Goal: Book appointment/travel/reservation

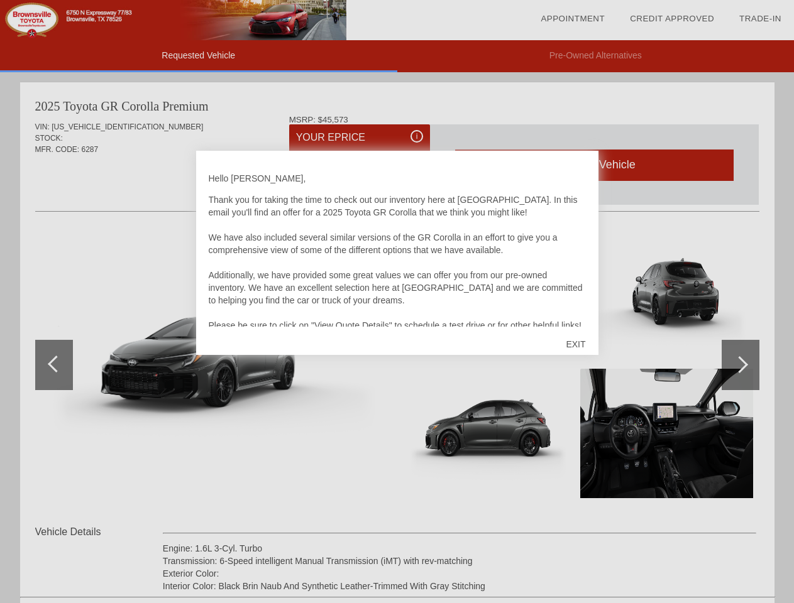
click at [572, 19] on link "Appointment" at bounding box center [572, 18] width 64 height 9
click at [575, 344] on div "EXIT" at bounding box center [575, 344] width 45 height 38
click at [572, 19] on link "Appointment" at bounding box center [572, 18] width 64 height 9
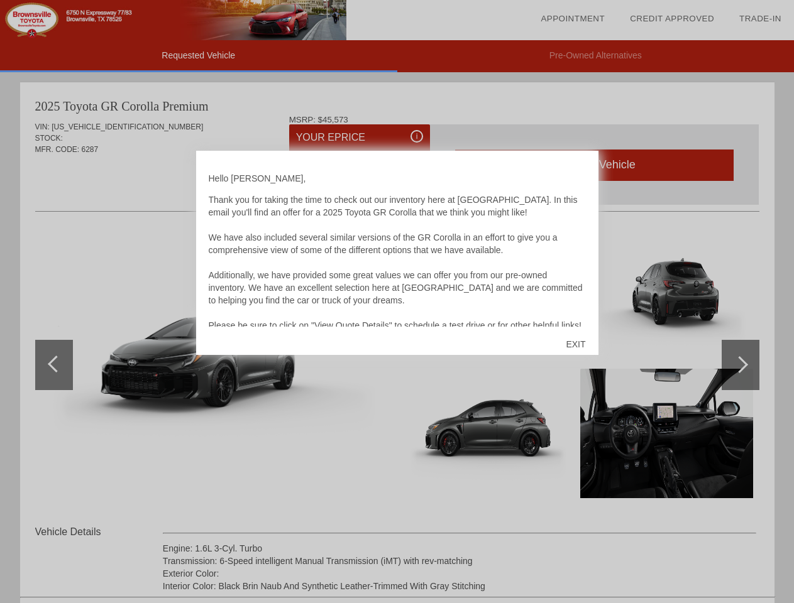
click at [575, 344] on div "EXIT" at bounding box center [575, 344] width 45 height 38
